Goal: Find specific page/section: Find specific page/section

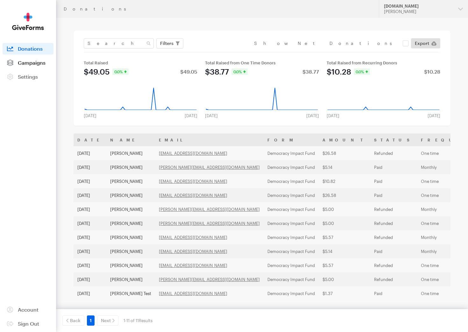
click at [27, 60] on span "Campaigns" at bounding box center [32, 62] width 28 height 6
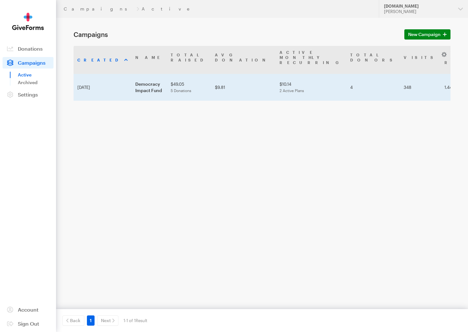
click at [139, 77] on td "Democracy Impact Fund" at bounding box center [148, 87] width 35 height 27
